Goal: Information Seeking & Learning: Compare options

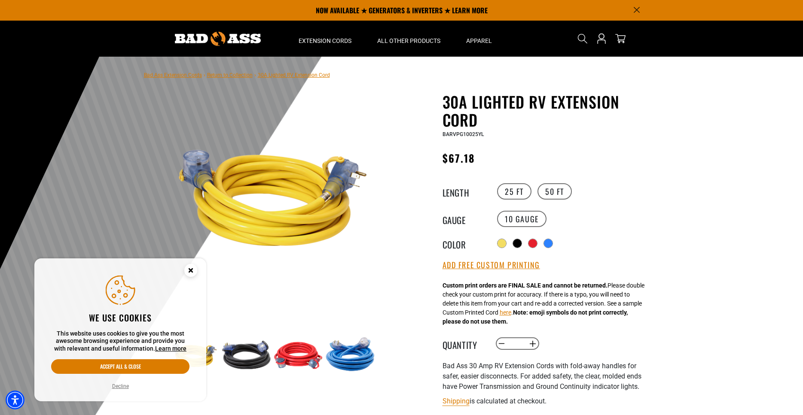
click at [170, 349] on link "Learn more" at bounding box center [170, 348] width 31 height 7
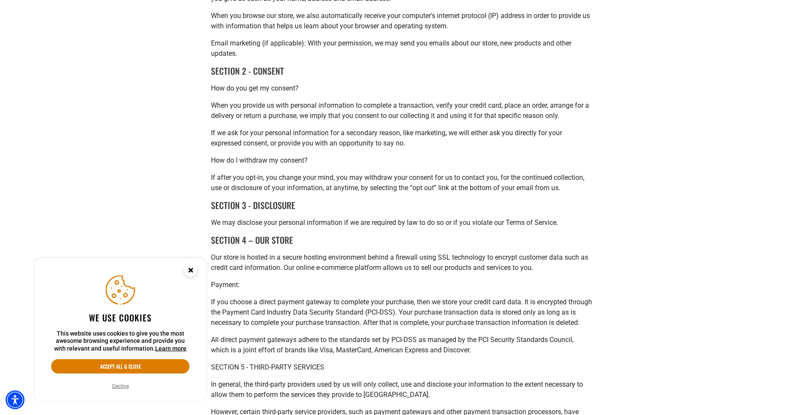
scroll to position [175, 0]
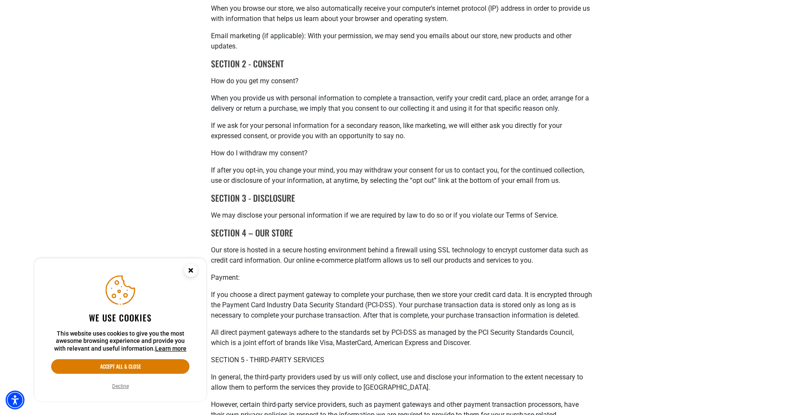
click at [127, 387] on button "Decline" at bounding box center [121, 386] width 22 height 9
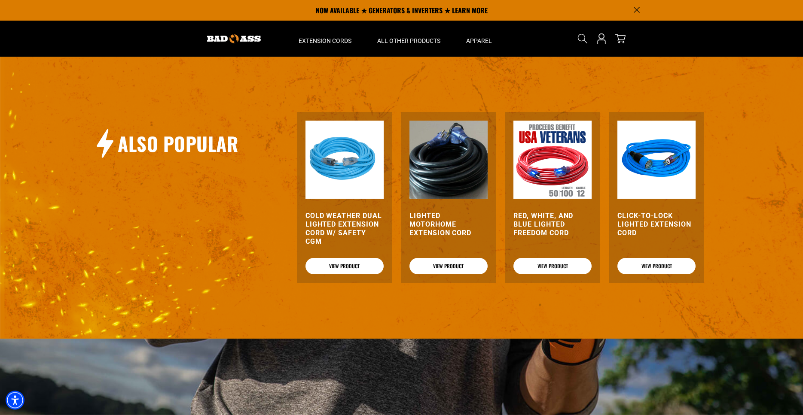
scroll to position [1008, 0]
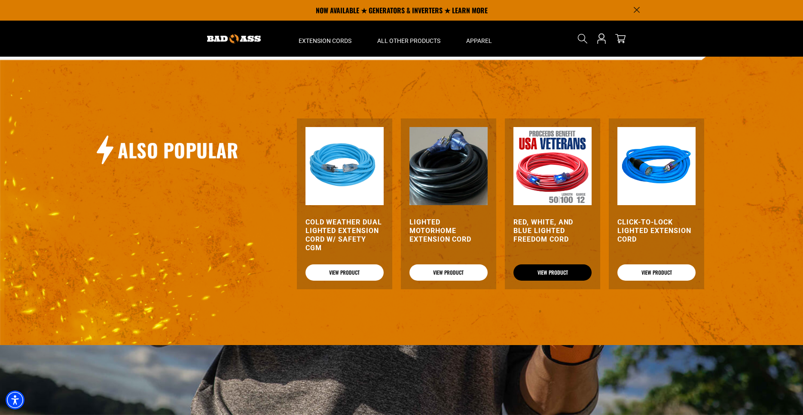
click at [542, 281] on link "View Product" at bounding box center [552, 273] width 78 height 16
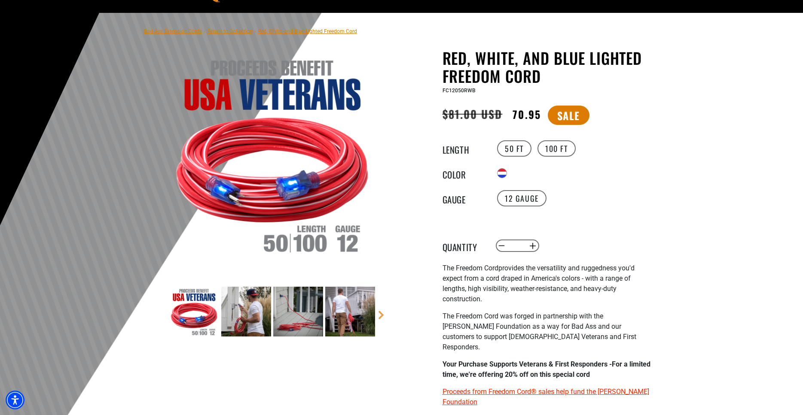
scroll to position [88, 0]
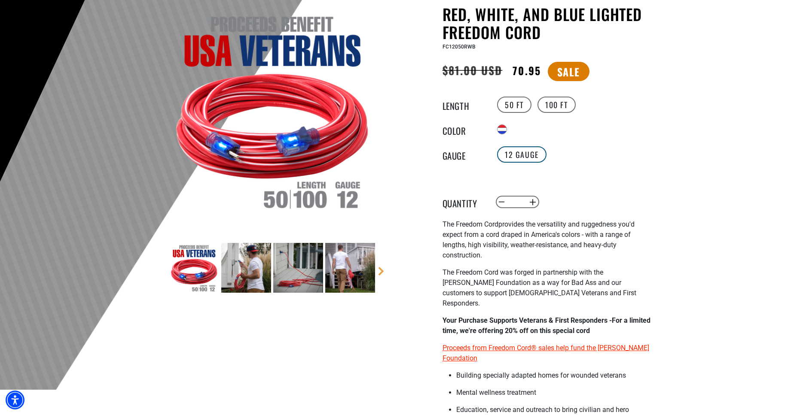
click at [527, 159] on label "12 Gauge" at bounding box center [521, 154] width 49 height 16
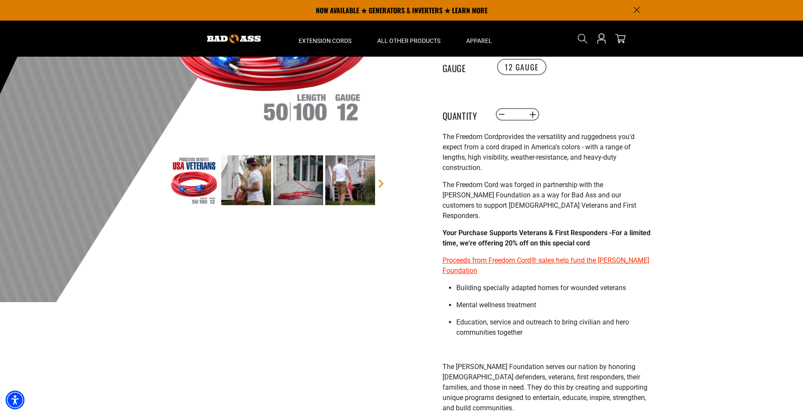
scroll to position [0, 0]
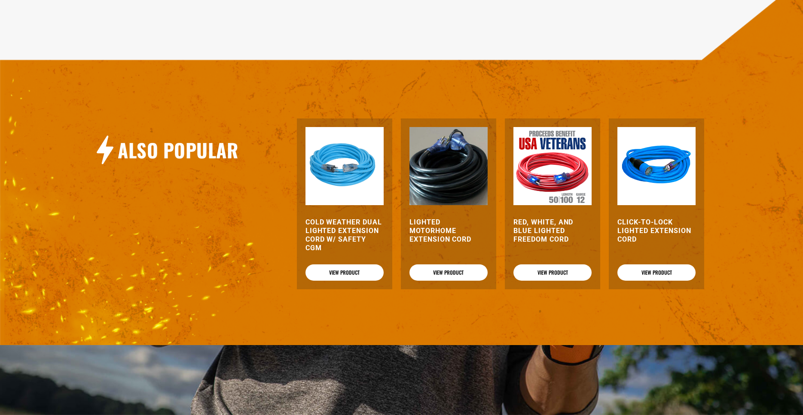
scroll to position [1008, 0]
